Goal: Transaction & Acquisition: Purchase product/service

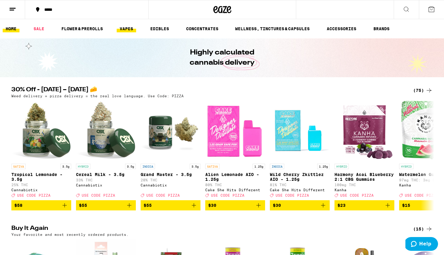
click at [130, 30] on link "VAPES" at bounding box center [126, 28] width 19 height 7
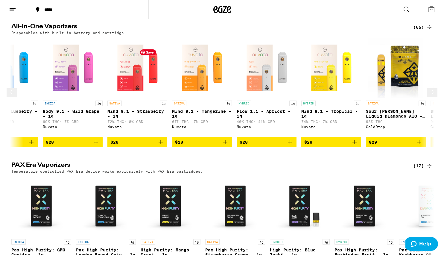
scroll to position [0, 241]
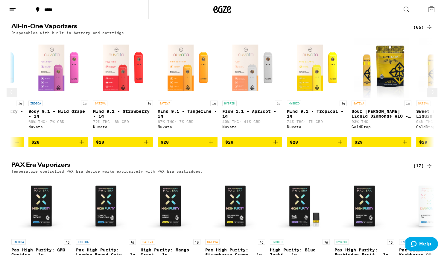
click at [428, 96] on icon at bounding box center [431, 92] width 7 height 7
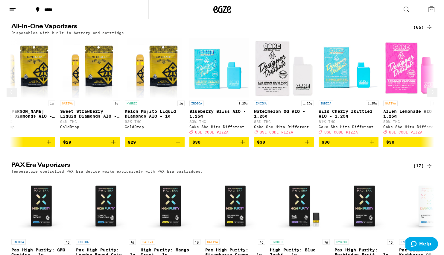
click at [429, 96] on icon at bounding box center [431, 92] width 7 height 7
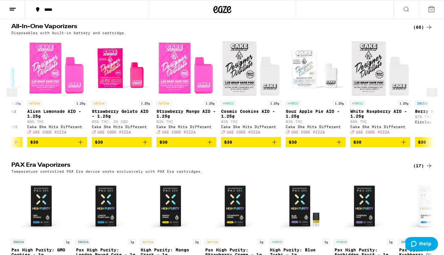
click at [429, 96] on icon at bounding box center [431, 92] width 7 height 7
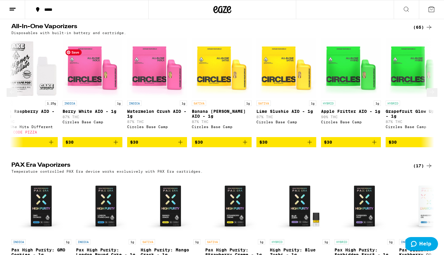
scroll to position [0, 1309]
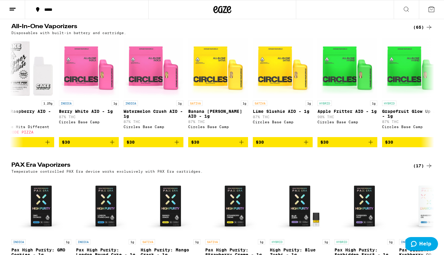
click at [421, 31] on div "(65)" at bounding box center [422, 27] width 19 height 7
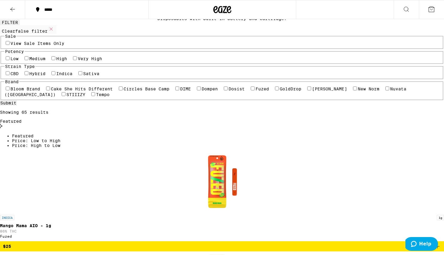
scroll to position [35, 0]
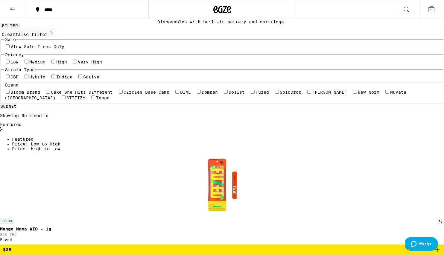
click at [83, 79] on label "Sativa" at bounding box center [91, 76] width 16 height 5
click at [78, 78] on input "Sativa" at bounding box center [80, 76] width 4 height 4
checkbox input "true"
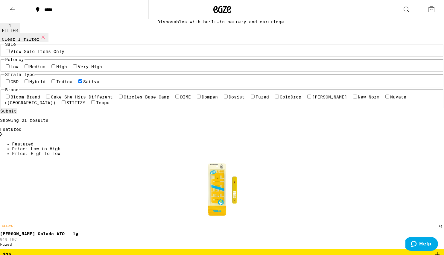
drag, startPoint x: 23, startPoint y: 141, endPoint x: 31, endPoint y: 141, distance: 8.1
click at [19, 84] on label "CBD" at bounding box center [14, 81] width 8 height 5
click at [10, 83] on input "CBD" at bounding box center [8, 81] width 4 height 4
checkbox input "true"
click at [45, 84] on label "Hybrid" at bounding box center [37, 81] width 16 height 5
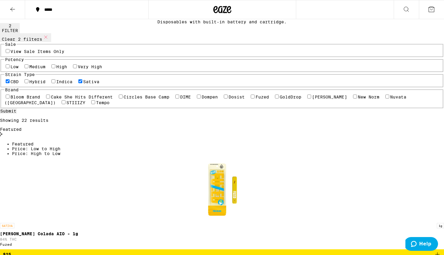
click at [28, 83] on input "Hybrid" at bounding box center [27, 81] width 4 height 4
checkbox input "true"
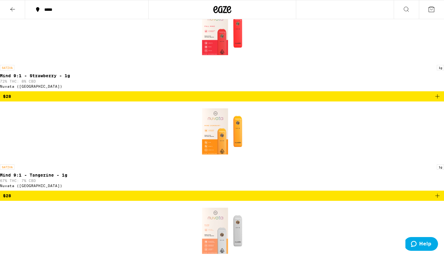
scroll to position [409, 0]
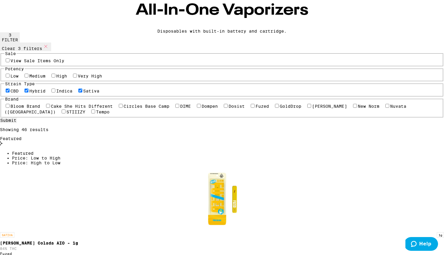
scroll to position [29, 0]
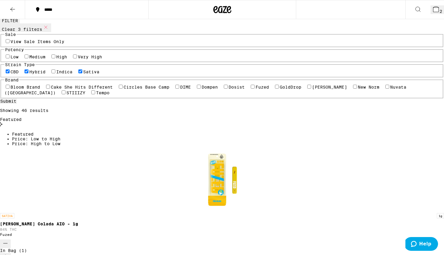
scroll to position [0, 0]
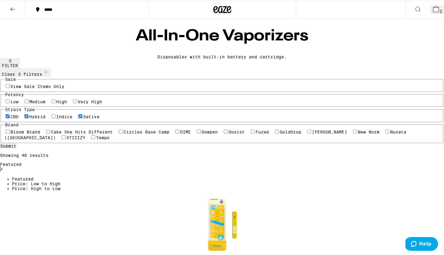
click at [11, 11] on icon at bounding box center [12, 9] width 7 height 7
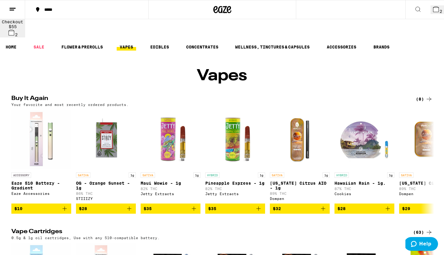
click at [64, 10] on div "*****" at bounding box center [90, 9] width 98 height 4
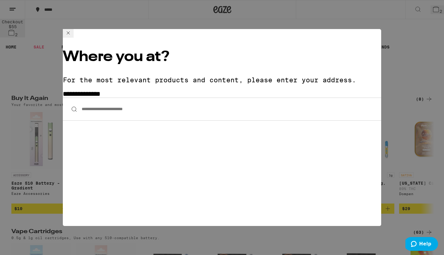
click at [101, 98] on input "**********" at bounding box center [222, 109] width 318 height 23
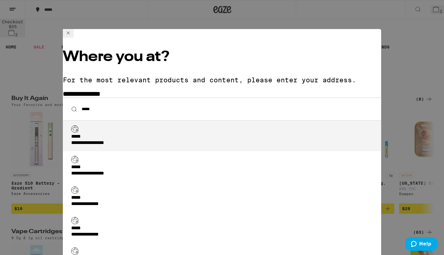
click at [99, 140] on div "**********" at bounding box center [99, 143] width 56 height 6
type input "**********"
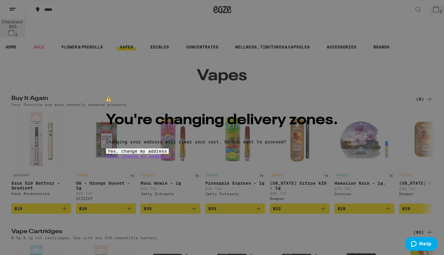
click at [169, 154] on button "Yes, change my address" at bounding box center [137, 150] width 63 height 5
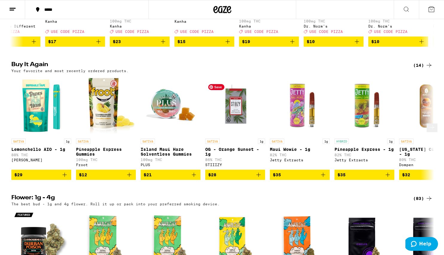
scroll to position [167, 0]
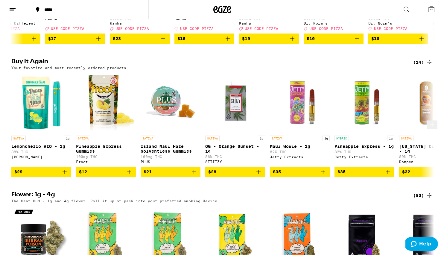
click at [194, 174] on icon "Add to bag" at bounding box center [194, 172] width 4 height 4
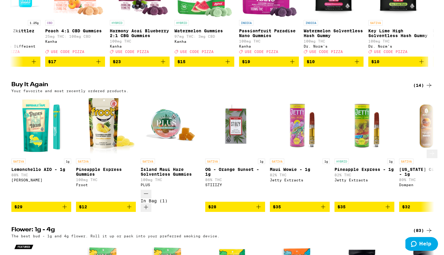
scroll to position [186, 0]
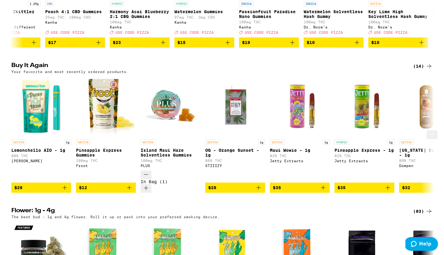
click at [65, 185] on icon "Add to bag" at bounding box center [65, 187] width 4 height 4
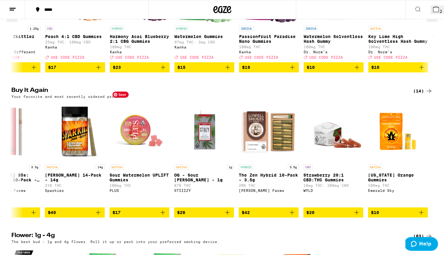
scroll to position [0, 0]
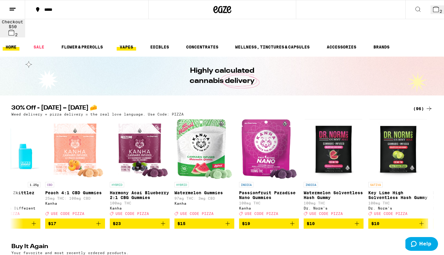
click at [131, 43] on link "VAPES" at bounding box center [126, 46] width 19 height 7
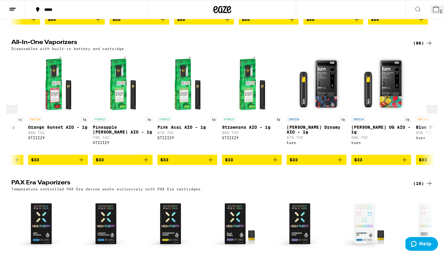
scroll to position [0, 3344]
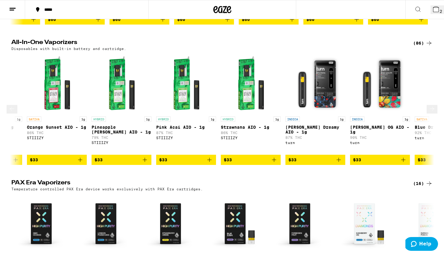
click at [80, 156] on icon "Add to bag" at bounding box center [80, 159] width 7 height 7
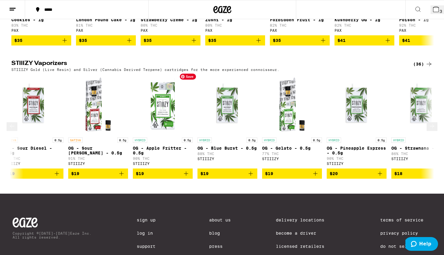
scroll to position [0, 331]
click at [122, 173] on icon "Add to bag" at bounding box center [121, 173] width 7 height 7
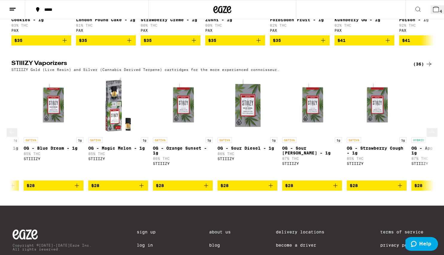
scroll to position [0, 1162]
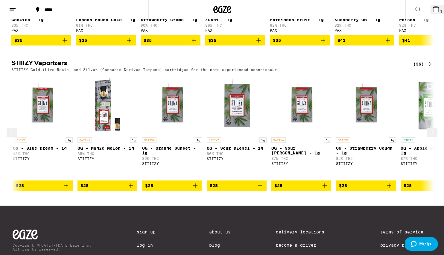
click at [196, 182] on icon "Add to bag" at bounding box center [195, 185] width 7 height 7
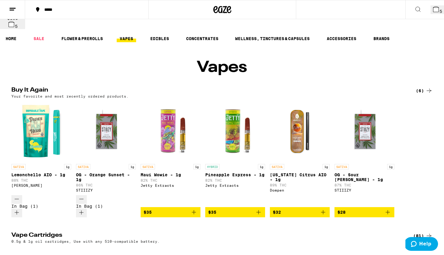
scroll to position [0, 0]
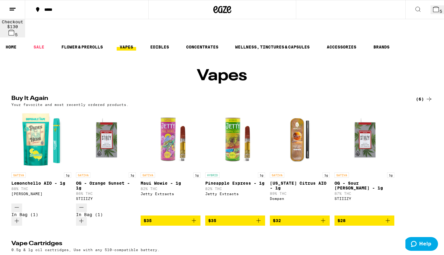
click at [431, 14] on button "5" at bounding box center [436, 9] width 13 height 9
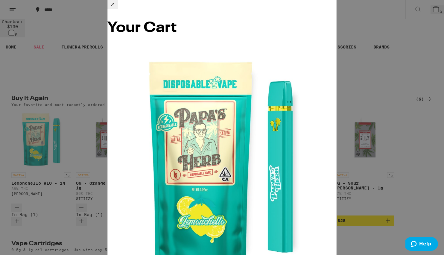
click at [400, 61] on div "Your Cart Lemonchello AIO - 1g [PERSON_NAME] $29 1 Orange Sunset AIO - 1g STIII…" at bounding box center [222, 127] width 444 height 255
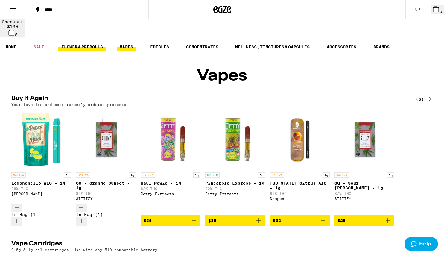
click at [71, 43] on link "FLOWER & PREROLLS" at bounding box center [82, 46] width 48 height 7
click at [77, 43] on link "FLOWER & PREROLLS" at bounding box center [82, 46] width 48 height 7
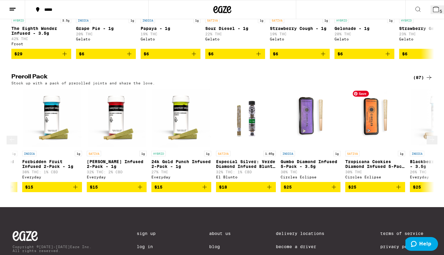
scroll to position [0, 118]
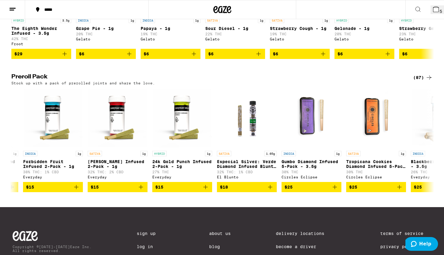
click at [428, 76] on icon at bounding box center [429, 77] width 5 height 4
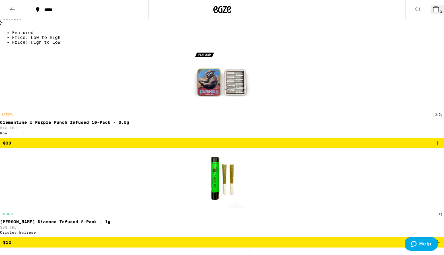
scroll to position [158, 0]
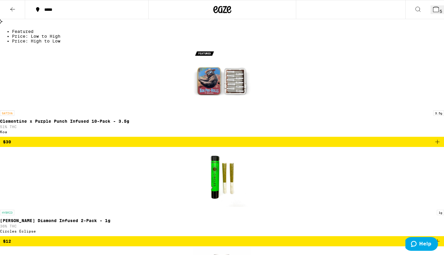
checkbox input "true"
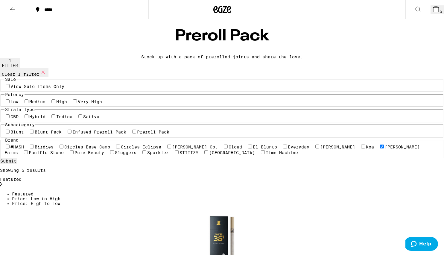
click at [434, 12] on icon at bounding box center [435, 9] width 7 height 7
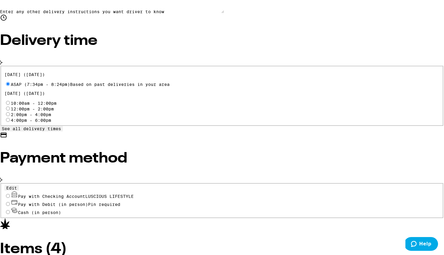
scroll to position [217, 0]
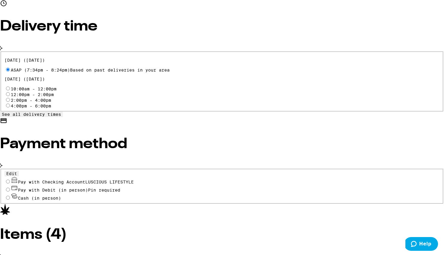
click at [10, 179] on input "Pay with Checking Account LUSCIOUS LIFESTYLE" at bounding box center [8, 181] width 4 height 4
radio input "true"
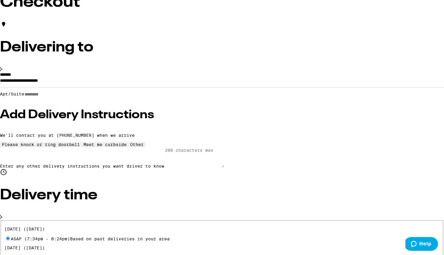
scroll to position [35, 0]
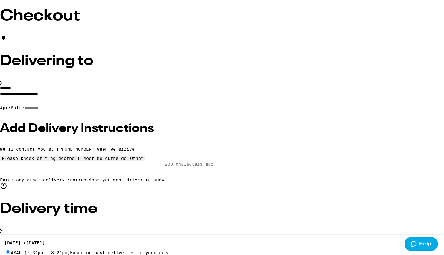
type input "5"
type input "8"
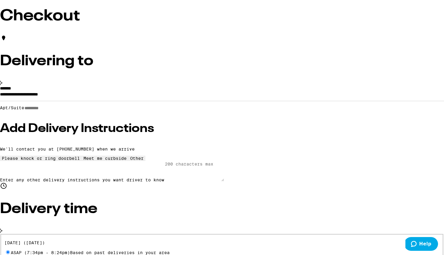
type input "10"
drag, startPoint x: 393, startPoint y: 143, endPoint x: 399, endPoint y: 144, distance: 6.6
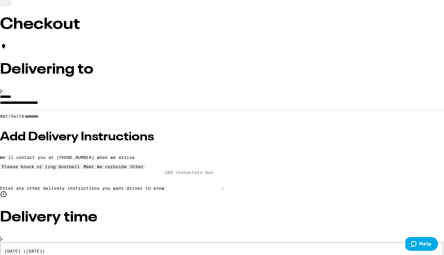
scroll to position [0, 0]
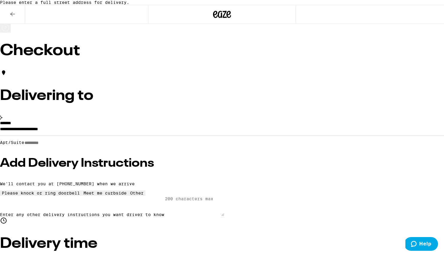
click at [57, 136] on input "**********" at bounding box center [222, 130] width 444 height 10
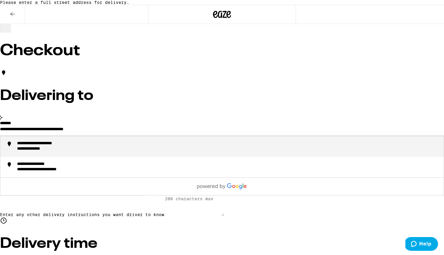
click at [79, 147] on div "**********" at bounding box center [48, 144] width 62 height 6
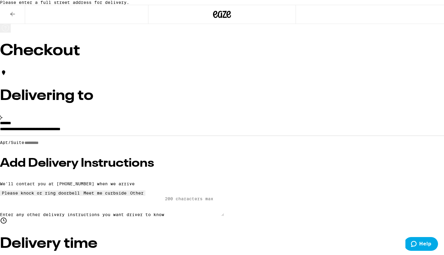
type input "**********"
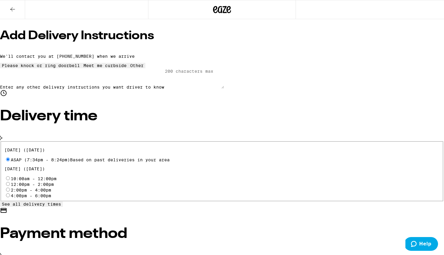
scroll to position [102, 0]
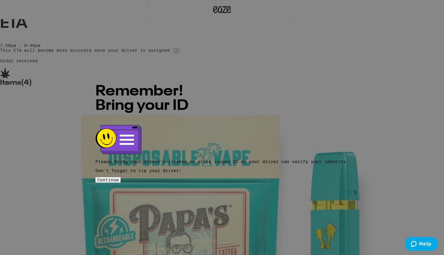
click at [119, 177] on span "Continue" at bounding box center [108, 179] width 22 height 5
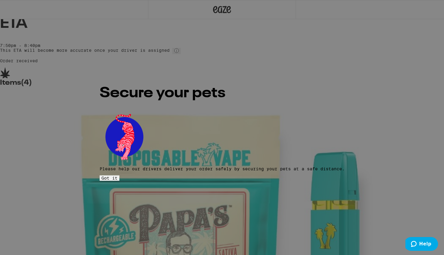
click at [119, 175] on button "Got it" at bounding box center [110, 177] width 20 height 5
